Goal: Communication & Community: Answer question/provide support

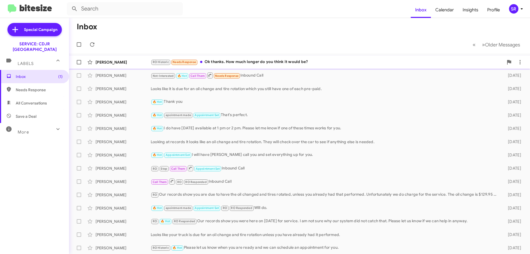
click at [262, 62] on div "RO Historic Needs Response Ok thanks. How much longer do you think it would be?" at bounding box center [327, 62] width 353 height 6
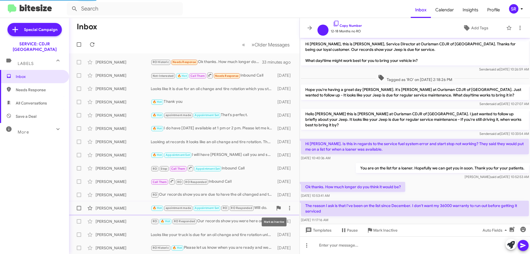
scroll to position [6, 0]
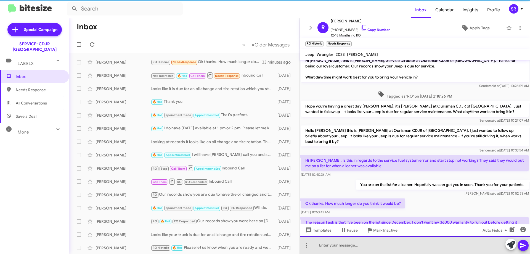
click at [320, 246] on div at bounding box center [415, 245] width 230 height 18
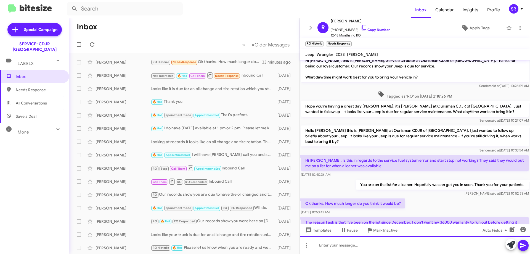
click at [340, 248] on div at bounding box center [415, 245] width 230 height 18
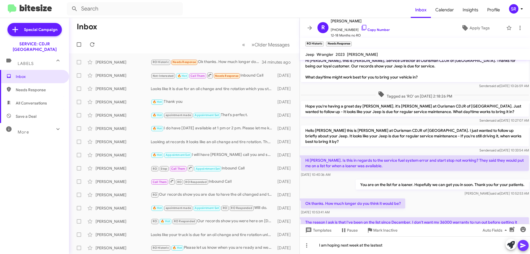
click at [523, 243] on icon at bounding box center [523, 245] width 7 height 7
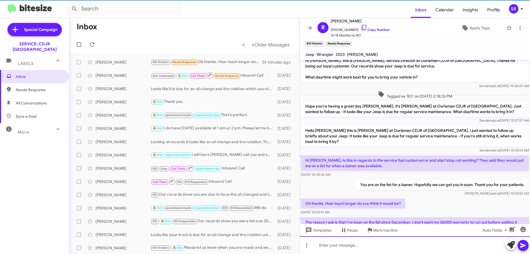
scroll to position [48, 0]
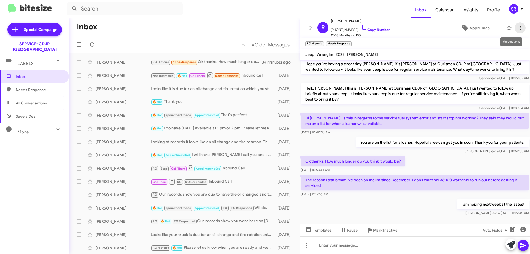
click at [517, 26] on icon at bounding box center [520, 28] width 7 height 7
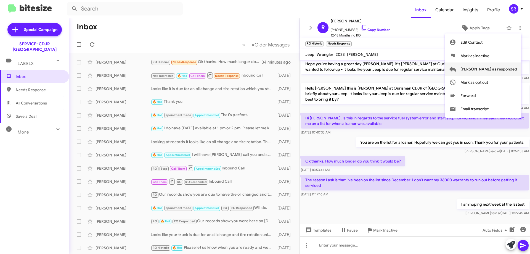
click at [497, 68] on span "[PERSON_NAME] as responded" at bounding box center [488, 68] width 57 height 13
